Goal: Complete application form

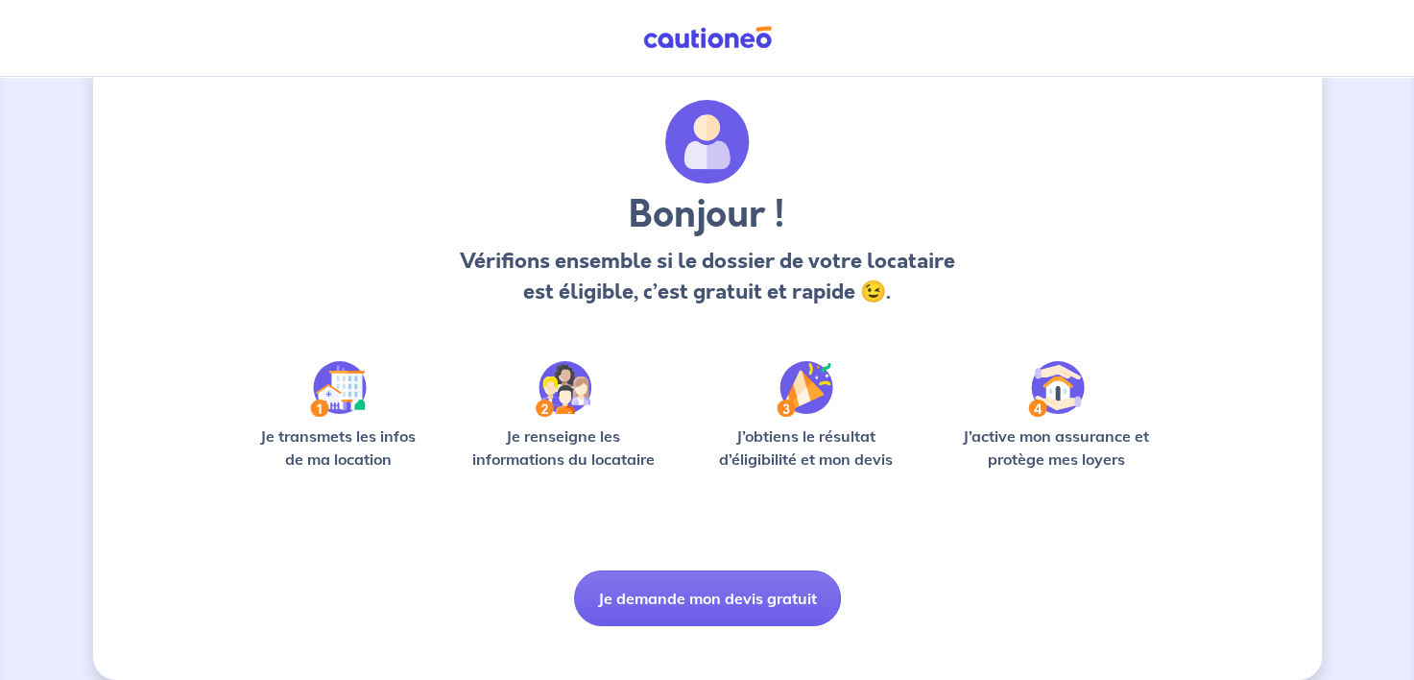
scroll to position [69, 0]
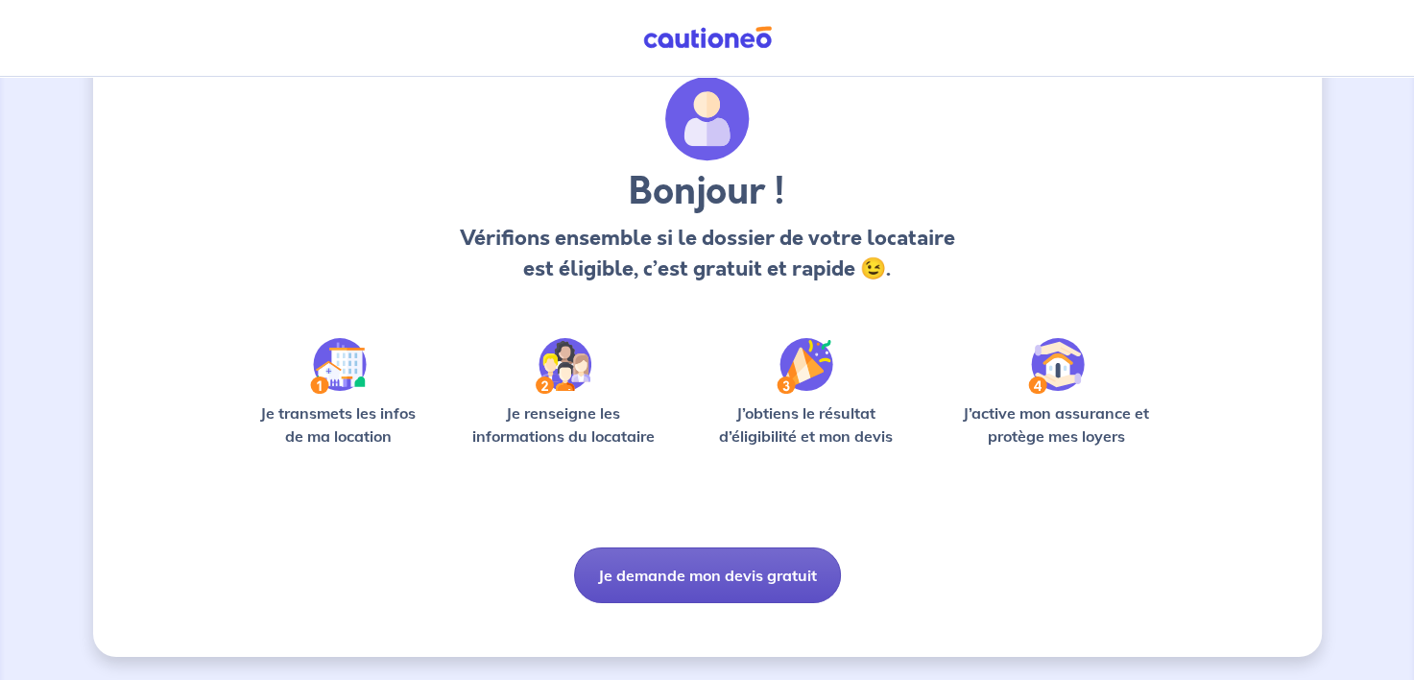
click at [749, 566] on button "Je demande mon devis gratuit" at bounding box center [707, 575] width 267 height 56
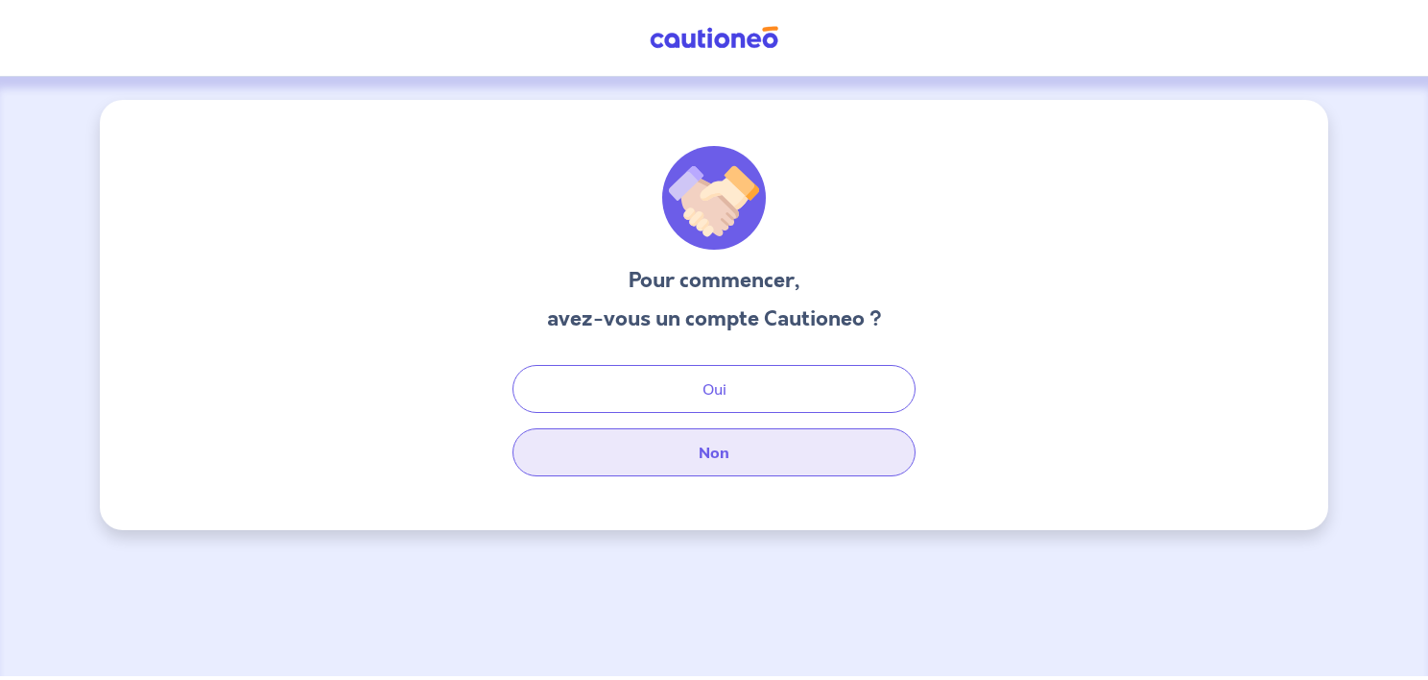
click at [846, 451] on button "Non" at bounding box center [714, 452] width 403 height 48
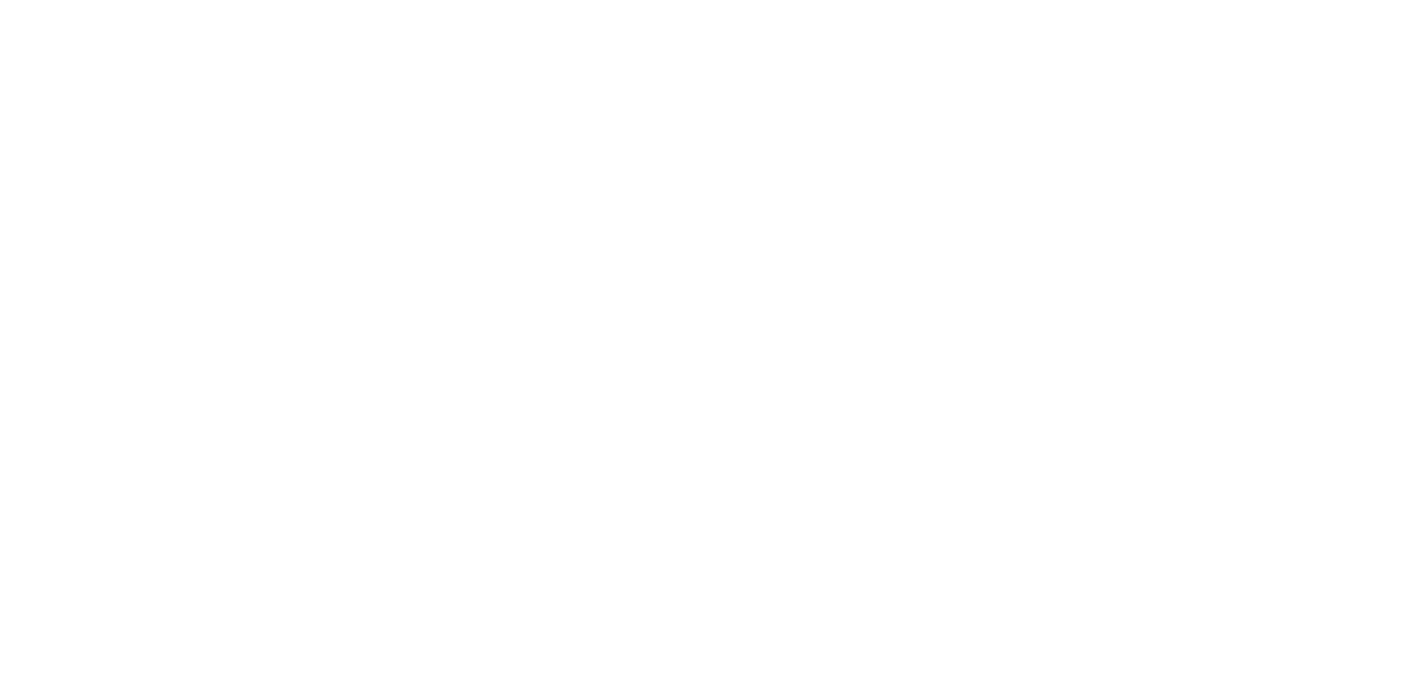
select select "FR"
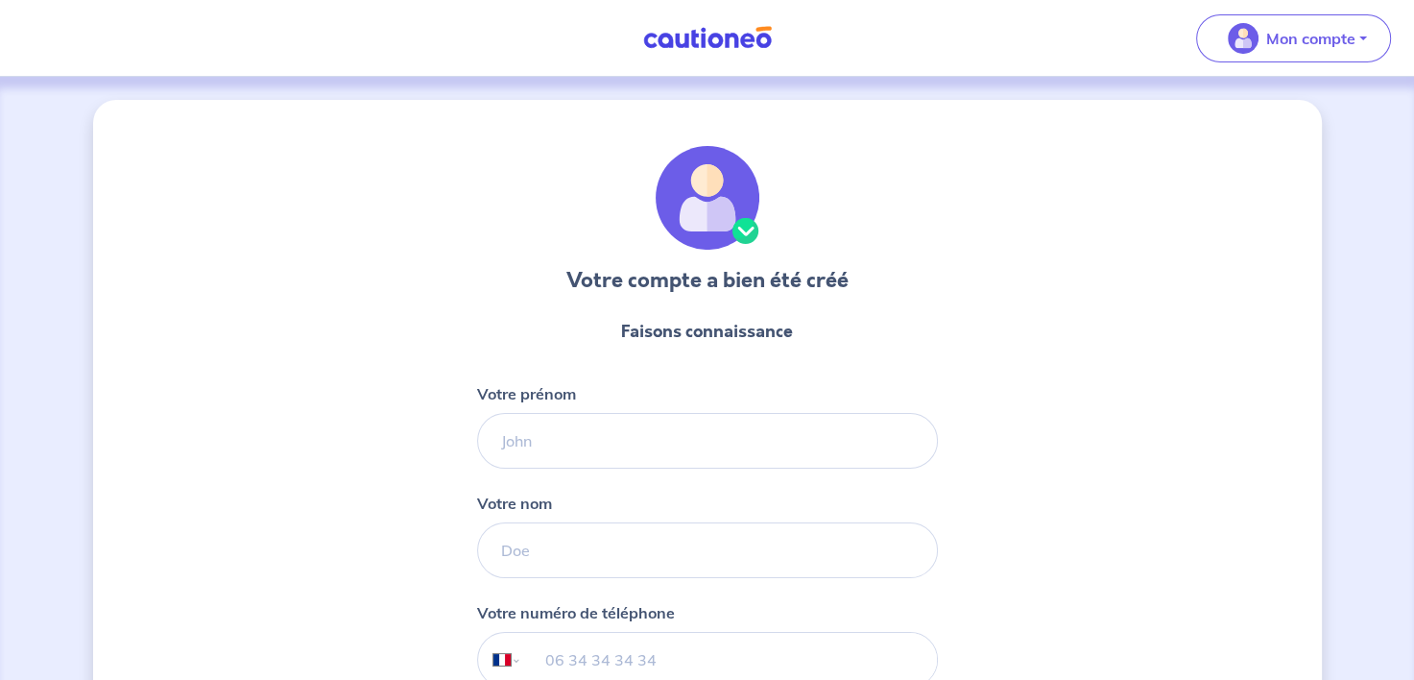
scroll to position [192, 0]
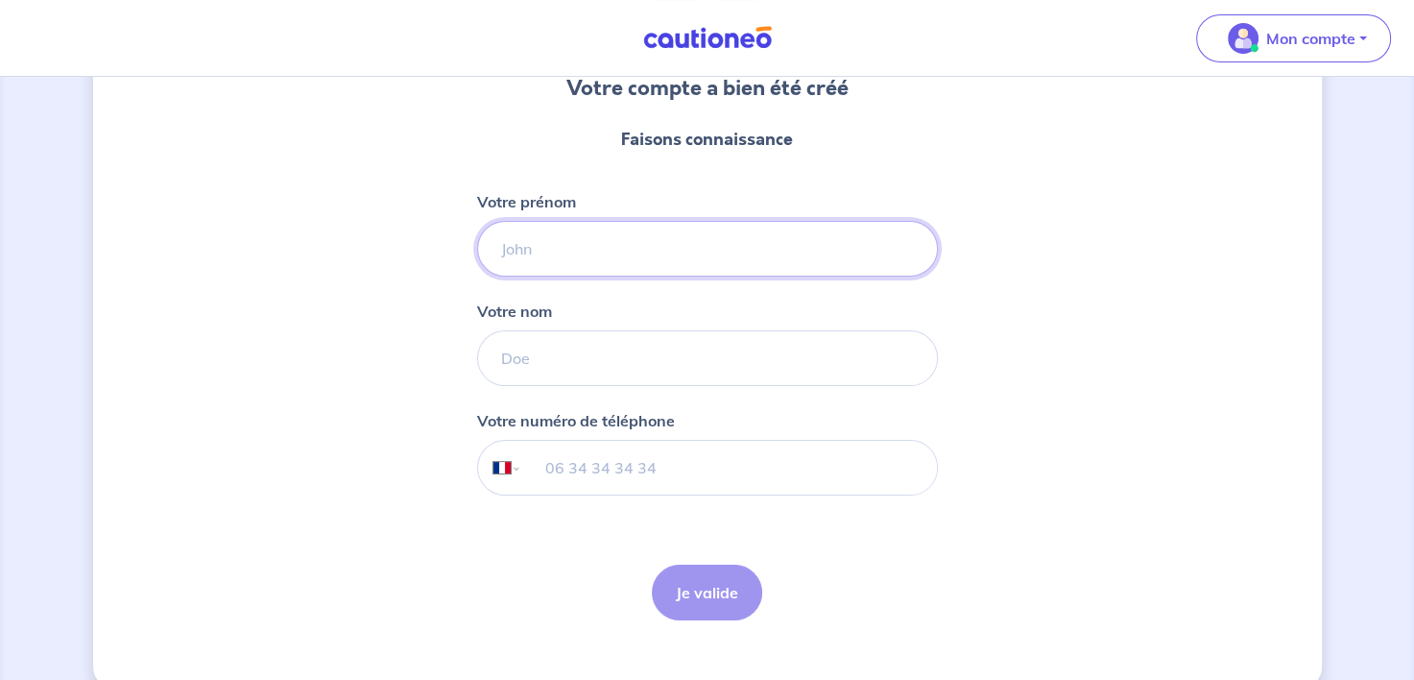
click at [829, 235] on input "Votre prénom" at bounding box center [707, 249] width 461 height 56
type input "[PERSON_NAME]"
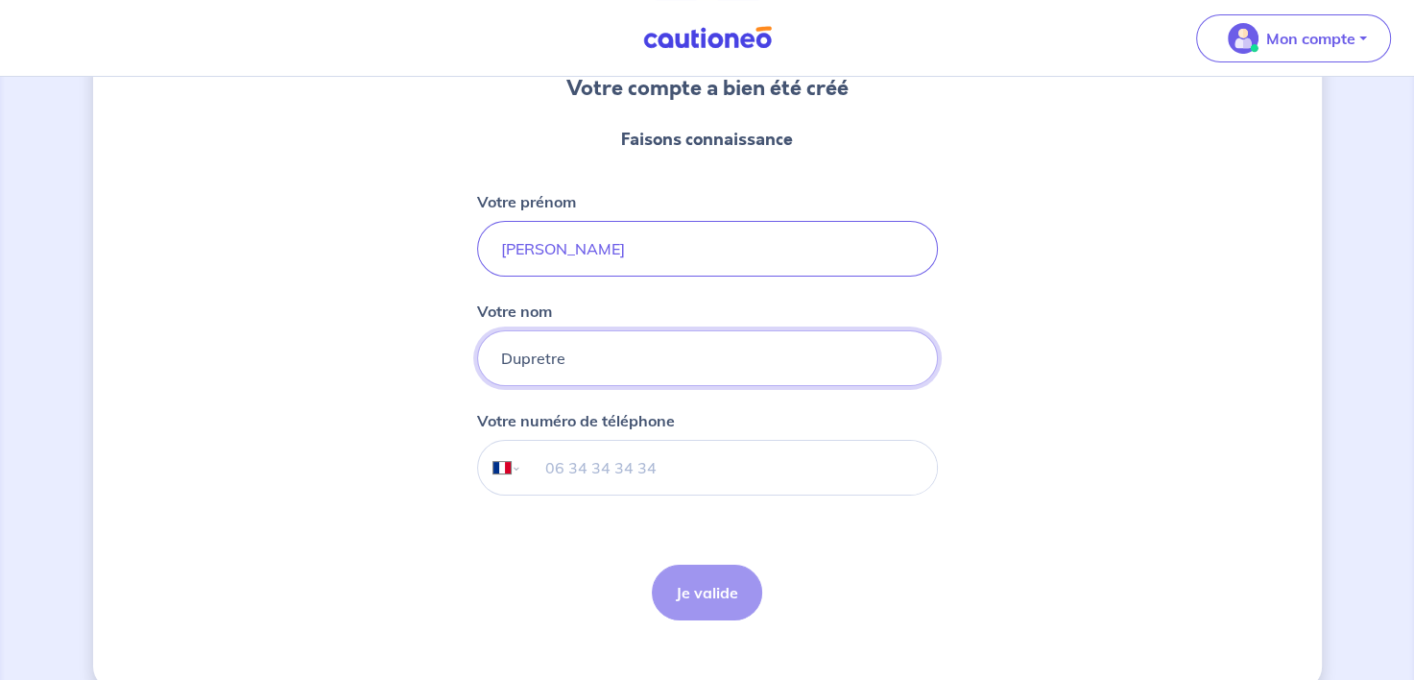
type input "Dupretre"
drag, startPoint x: 706, startPoint y: 465, endPoint x: 476, endPoint y: 476, distance: 229.7
click at [477, 476] on div "Votre numéro de téléphone International [GEOGRAPHIC_DATA] [GEOGRAPHIC_DATA] [GE…" at bounding box center [707, 452] width 461 height 86
type input "07 61 94 62 76"
click at [684, 588] on button "Je valide" at bounding box center [707, 592] width 110 height 56
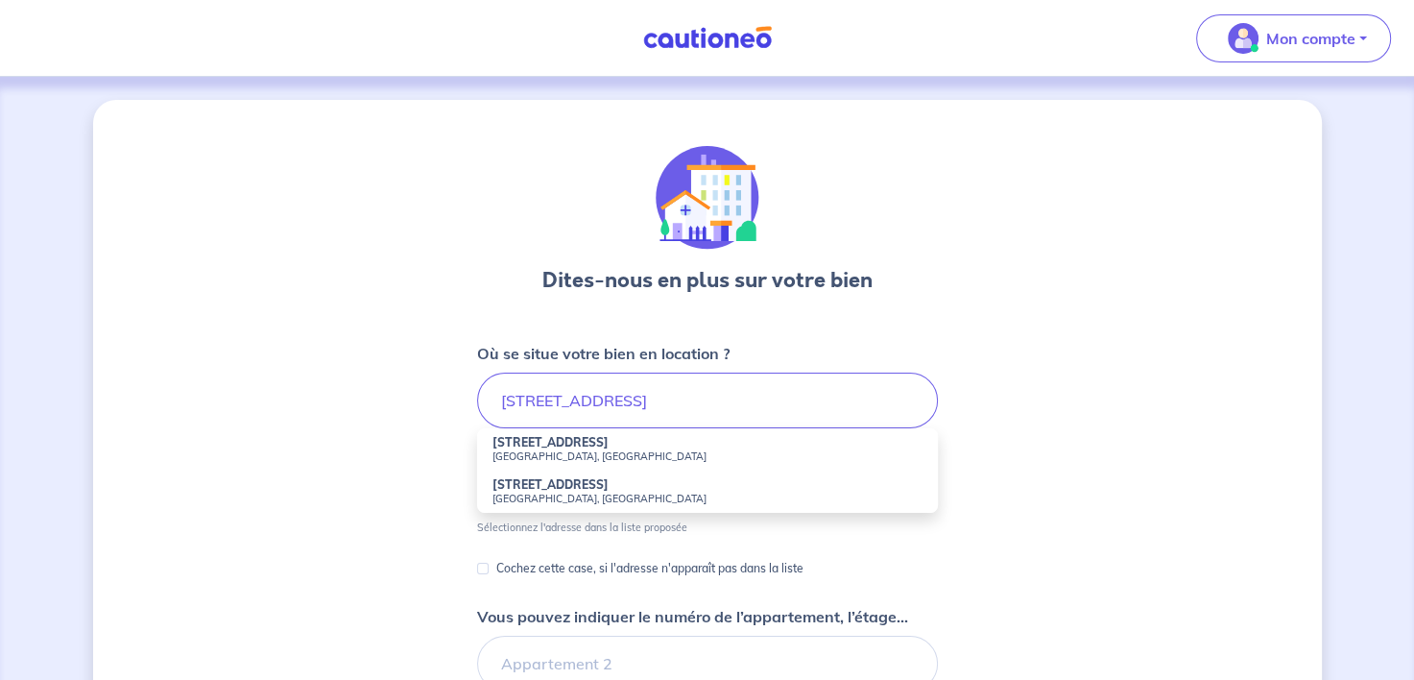
click at [669, 452] on small "[GEOGRAPHIC_DATA], [GEOGRAPHIC_DATA]" at bounding box center [707, 455] width 430 height 13
type input "[STREET_ADDRESS]"
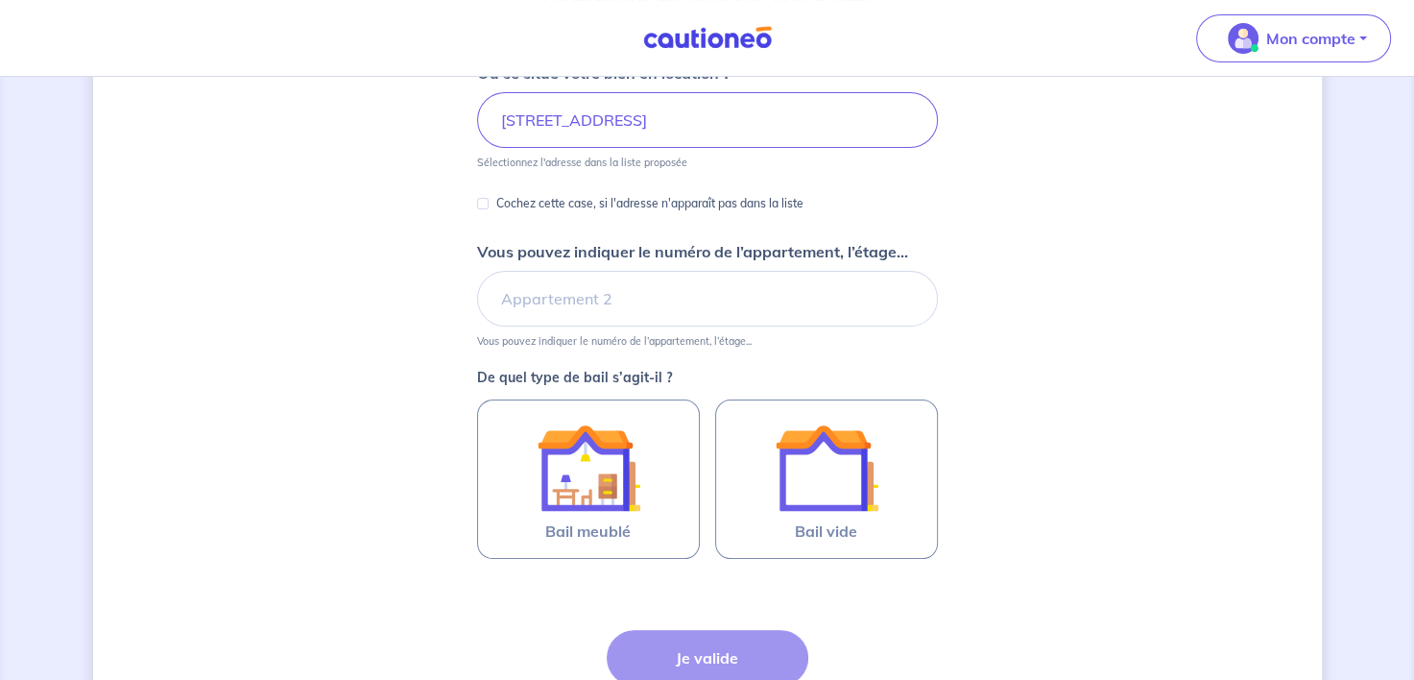
scroll to position [384, 0]
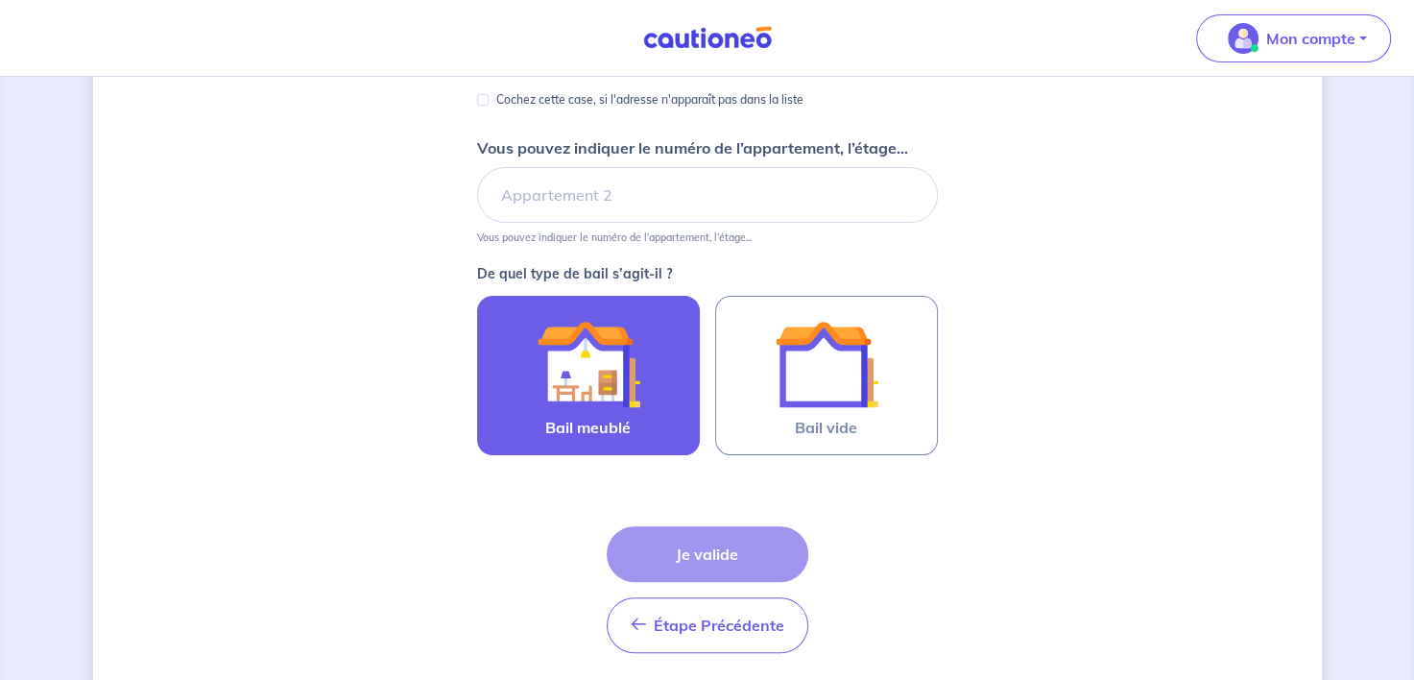
click at [584, 349] on img at bounding box center [589, 364] width 104 height 104
click at [0, 0] on input "Bail meublé" at bounding box center [0, 0] width 0 height 0
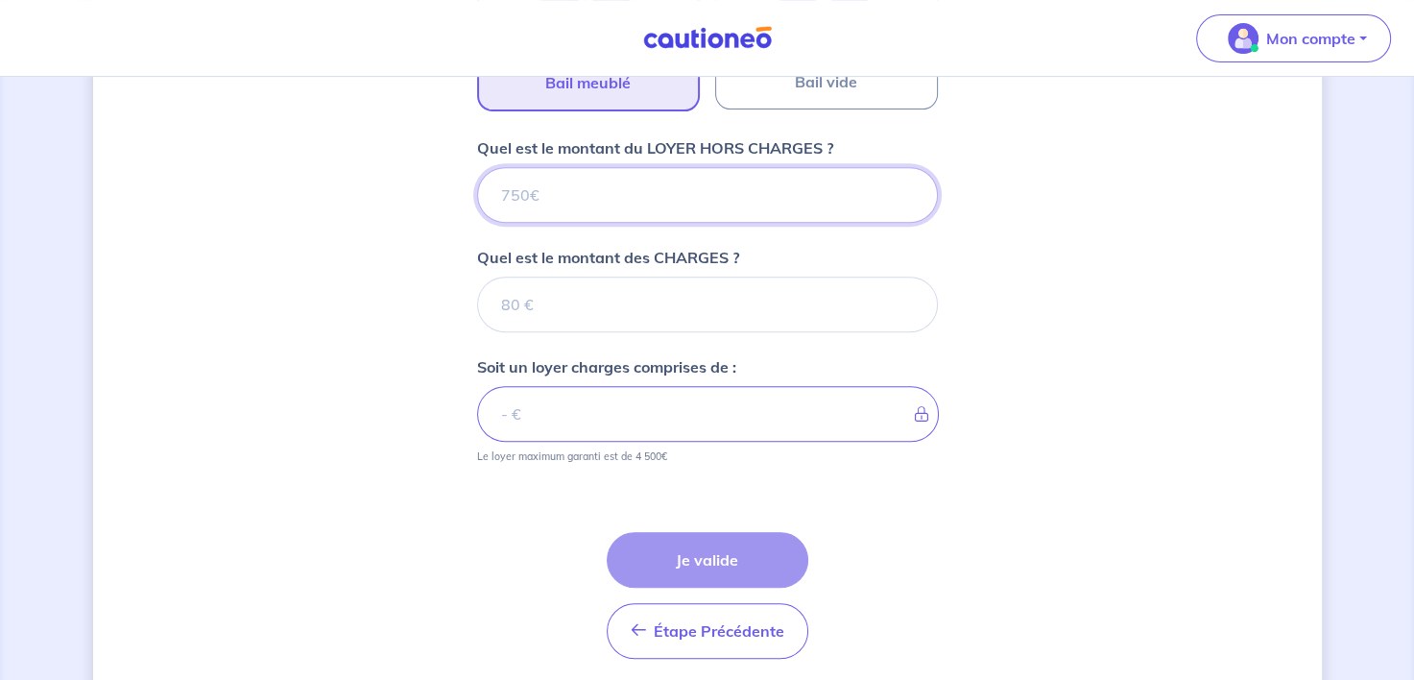
scroll to position [701, 0]
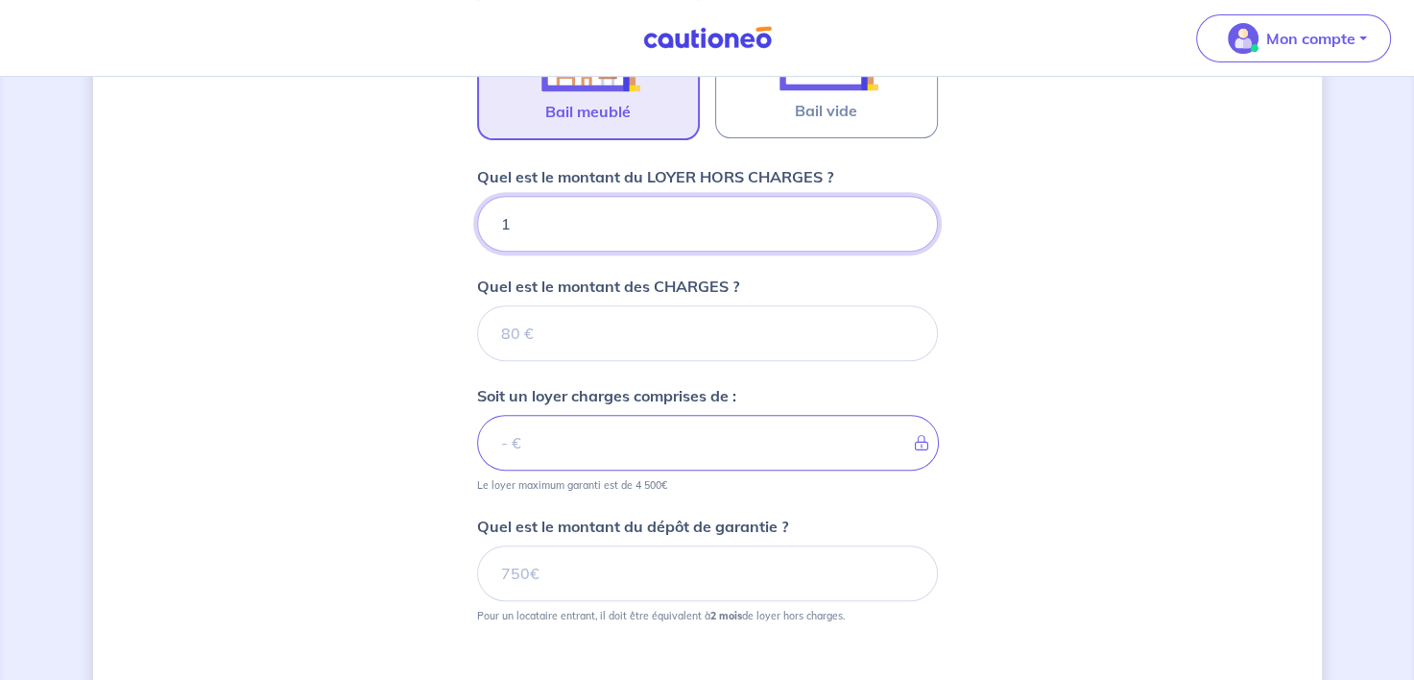
type input "12"
type input "1250"
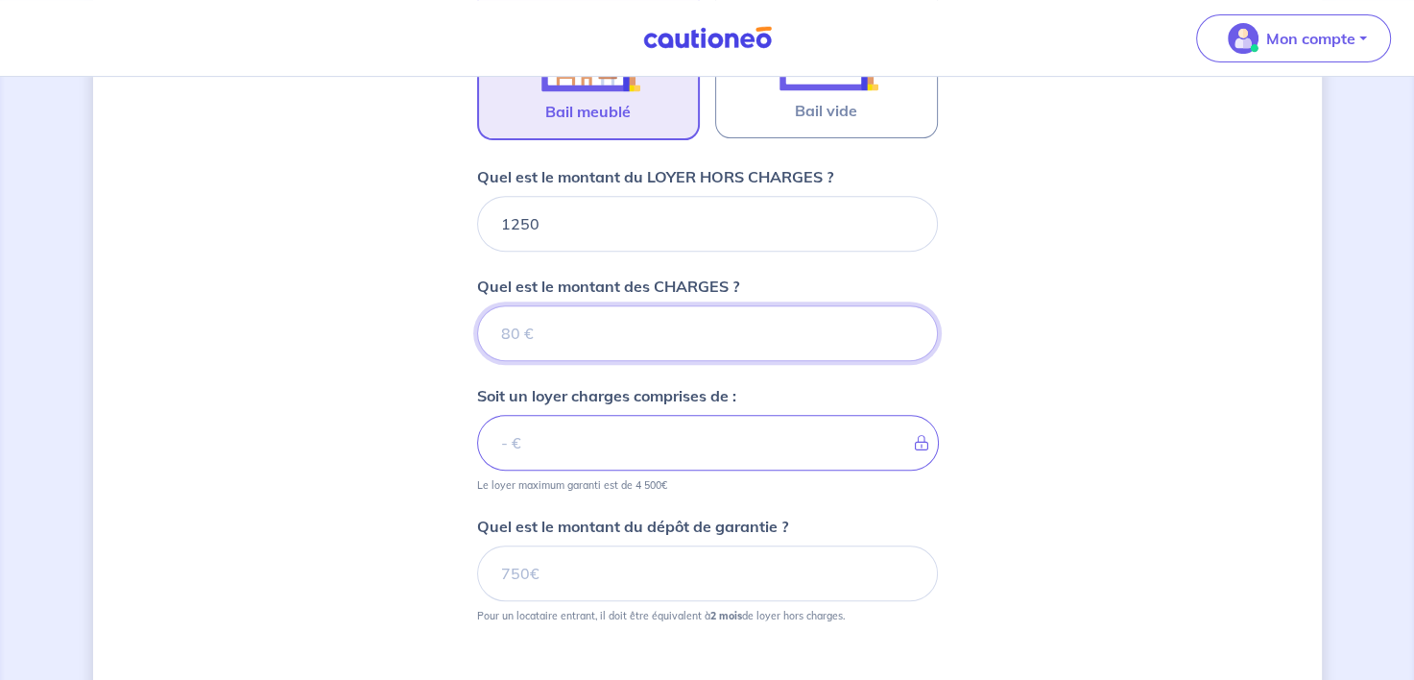
click at [799, 311] on input "Quel est le montant des CHARGES ?" at bounding box center [707, 333] width 461 height 56
type input "110"
type input "1360"
type input "110"
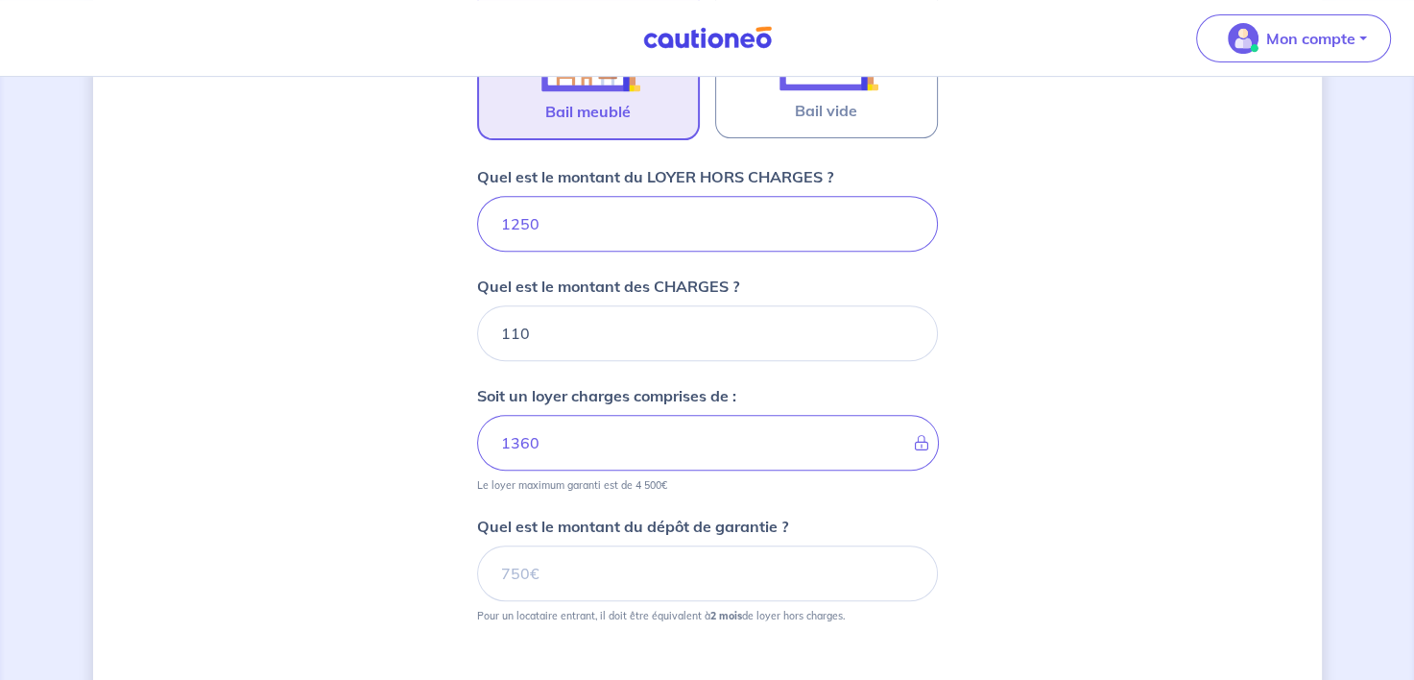
click at [1112, 346] on div "Dites-nous en plus sur votre bien Où se situe votre bien en location ? [STREET_…" at bounding box center [707, 143] width 1229 height 1488
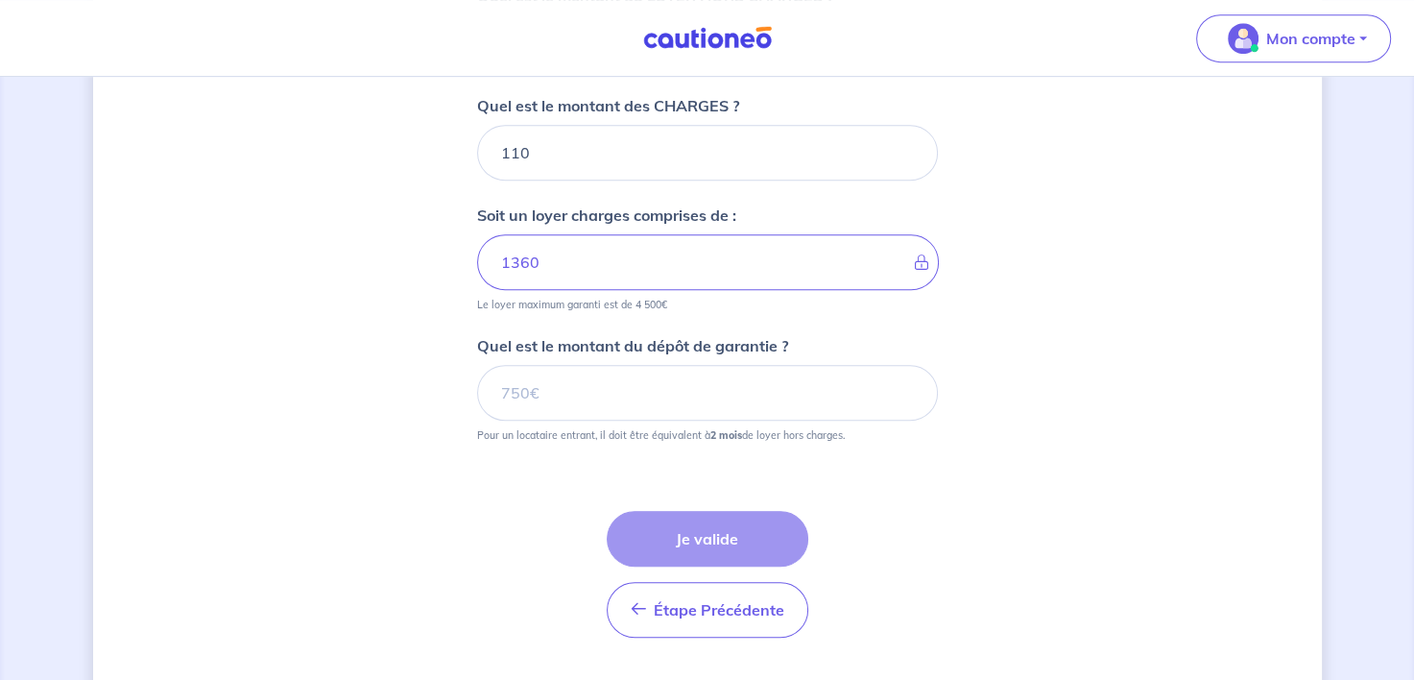
scroll to position [893, 0]
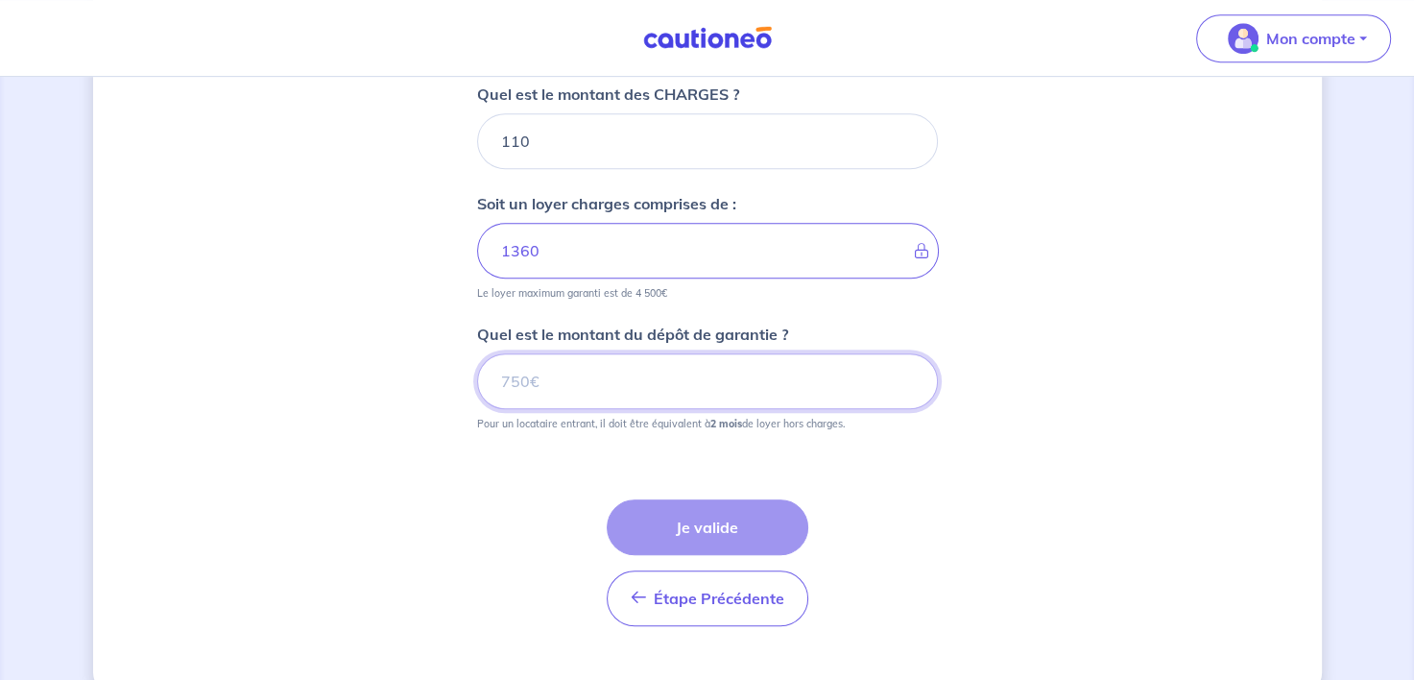
click at [599, 372] on input "Quel est le montant du dépôt de garantie ?" at bounding box center [707, 381] width 461 height 56
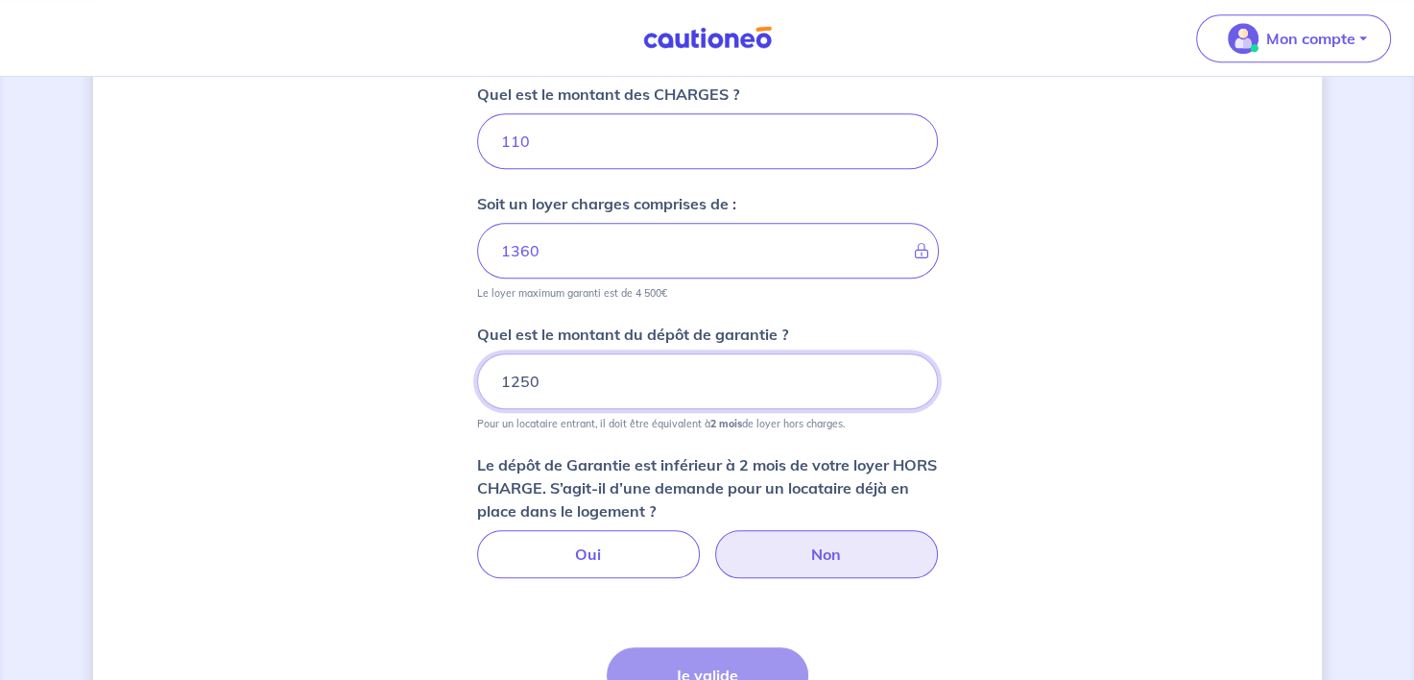
type input "1250"
click at [829, 535] on label "Non" at bounding box center [826, 554] width 223 height 48
click at [713, 535] on input "Non" at bounding box center [707, 536] width 12 height 12
radio input "true"
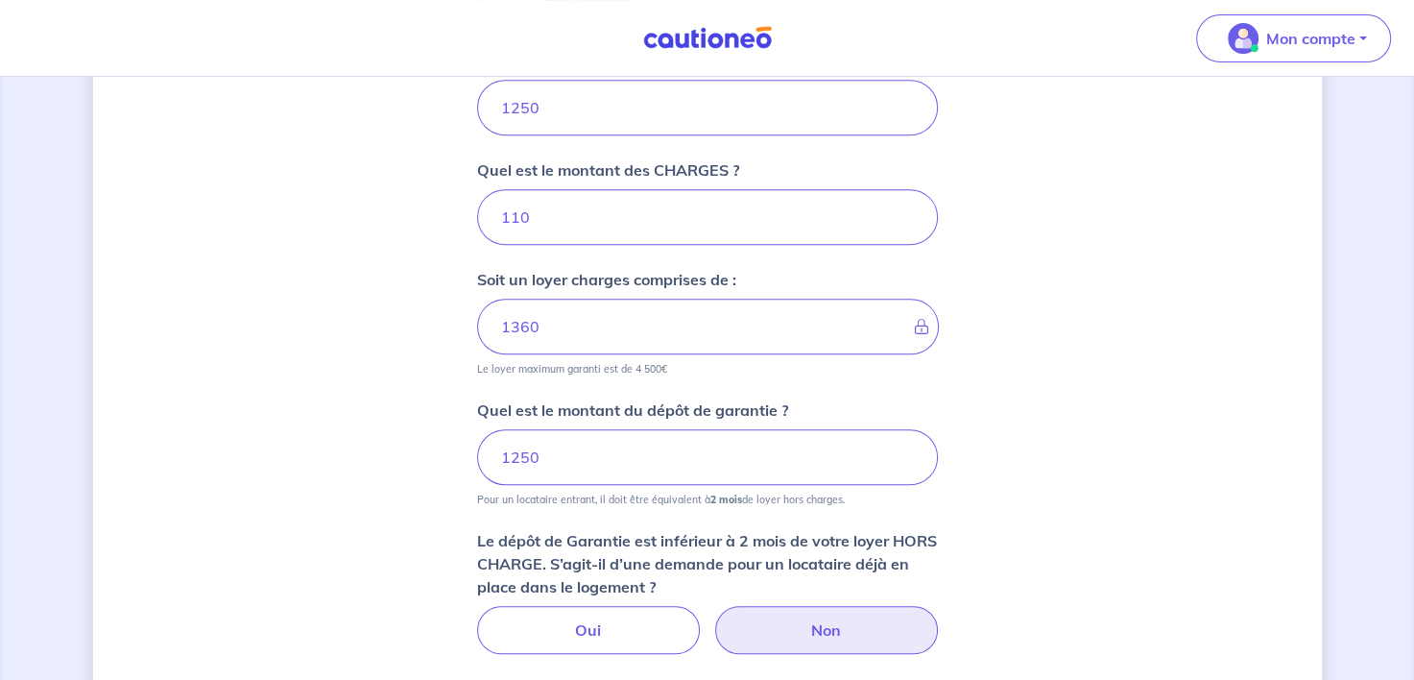
scroll to position [797, 0]
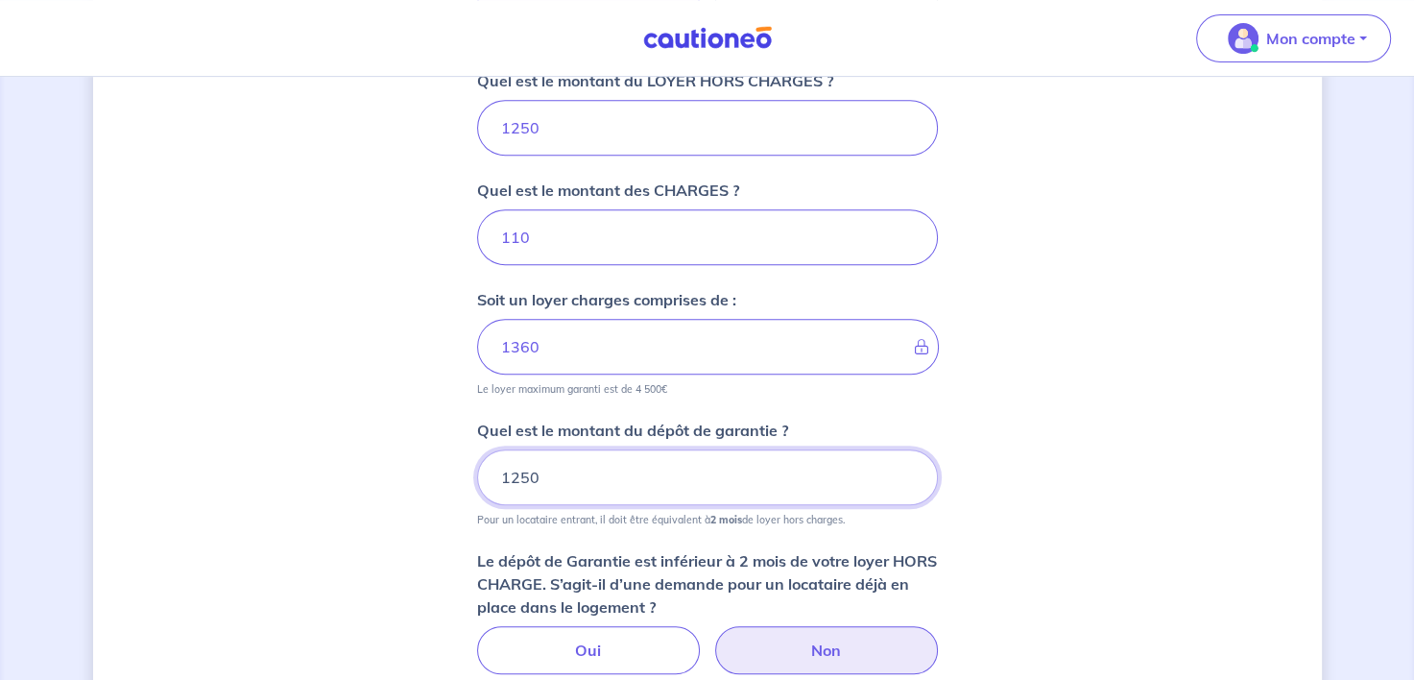
drag, startPoint x: 584, startPoint y: 480, endPoint x: 392, endPoint y: 478, distance: 192.0
click at [422, 480] on div "Dites-nous en plus sur votre bien Où se situe votre bien en location ? [STREET_…" at bounding box center [707, 301] width 1229 height 1997
type input "2"
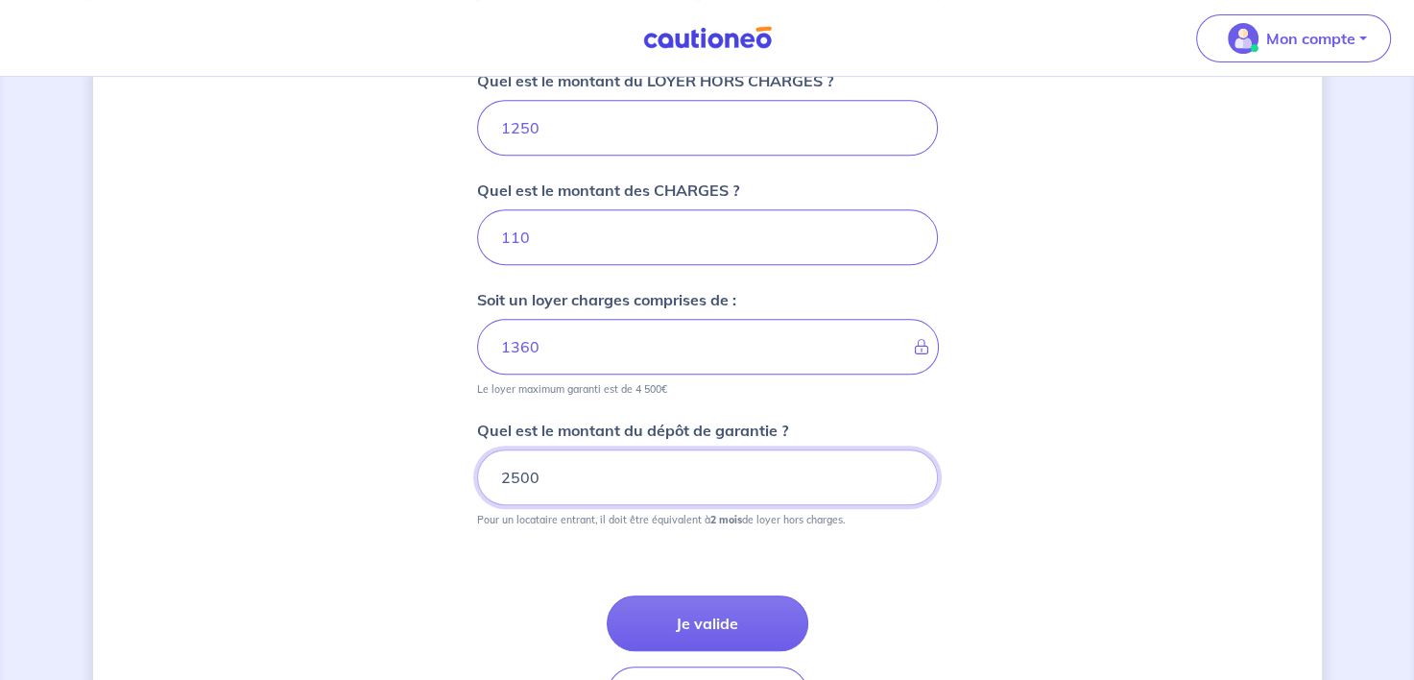
type input "2500"
click at [715, 588] on div "Étape Précédente Précédent Je valide Je valide" at bounding box center [707, 635] width 461 height 173
click at [738, 621] on button "Je valide" at bounding box center [708, 623] width 202 height 56
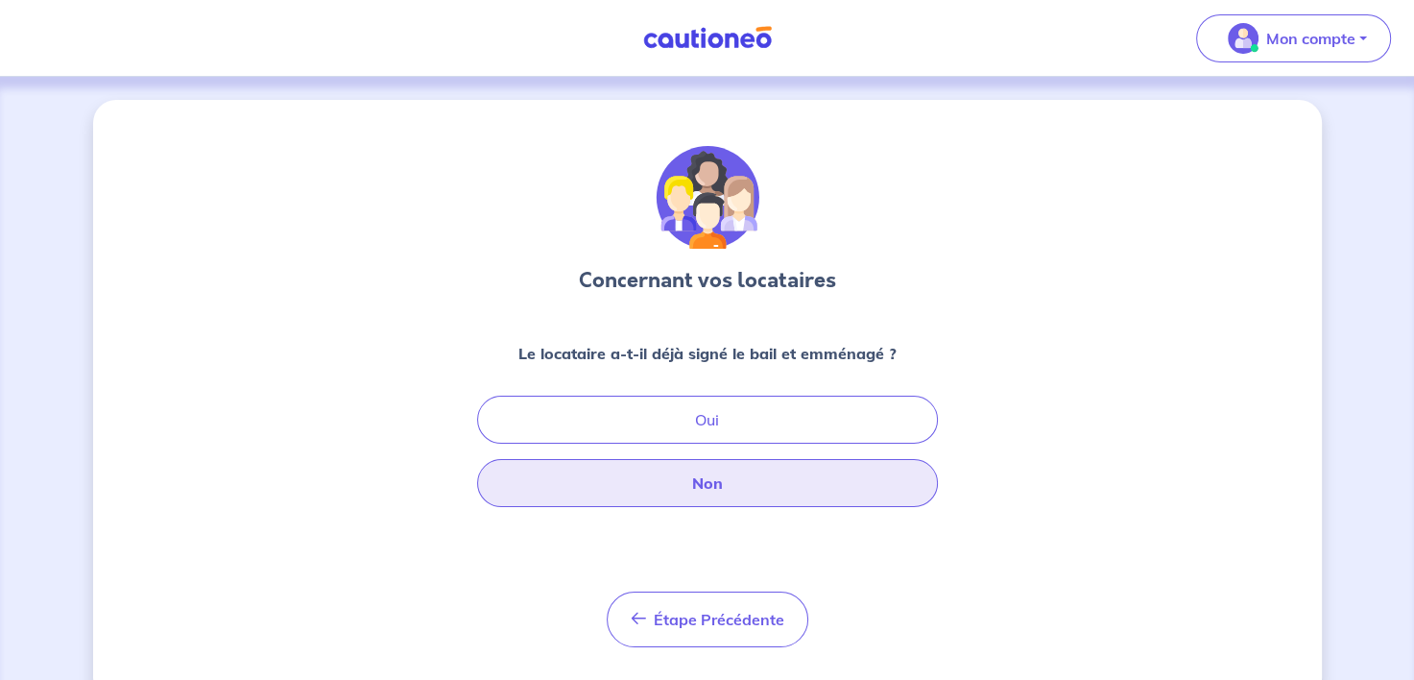
click at [722, 494] on button "Non" at bounding box center [707, 483] width 461 height 48
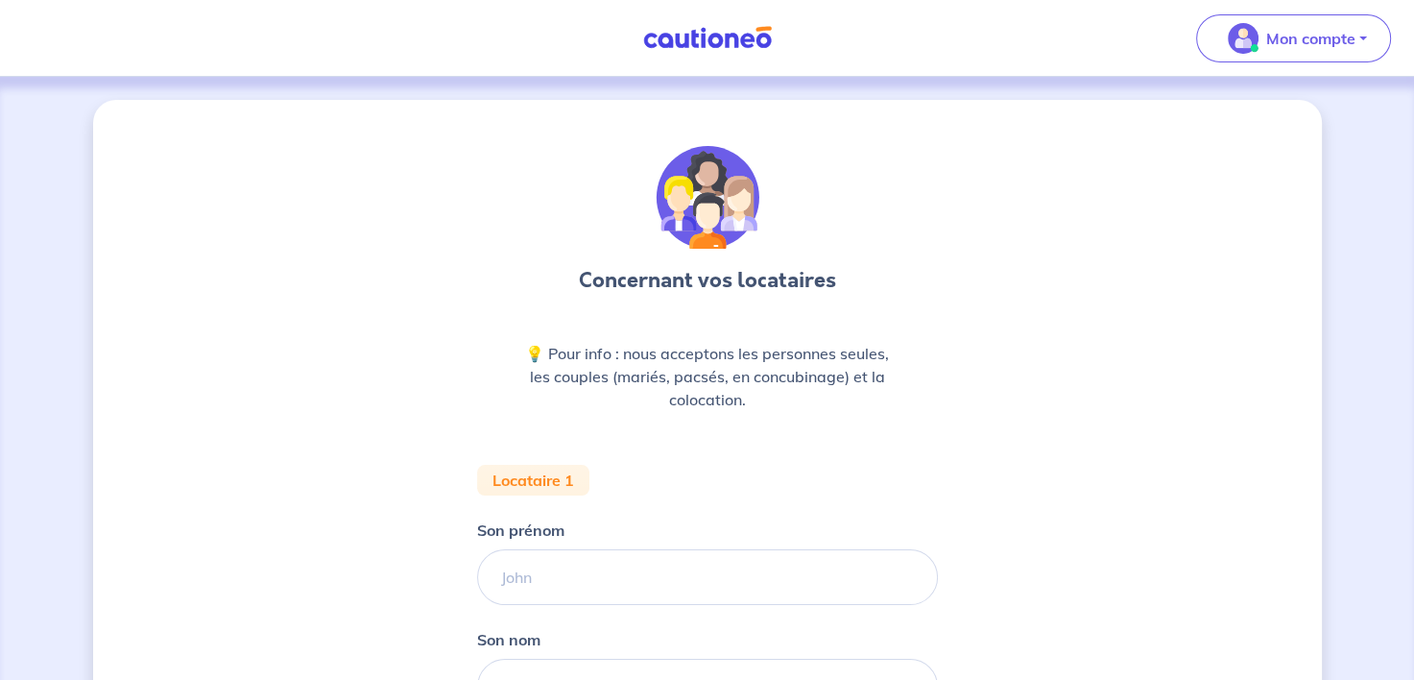
click at [690, 60] on nav "Mon compte Me déconnecter" at bounding box center [707, 38] width 1414 height 77
click at [702, 42] on img at bounding box center [707, 38] width 144 height 24
